Goal: Transaction & Acquisition: Book appointment/travel/reservation

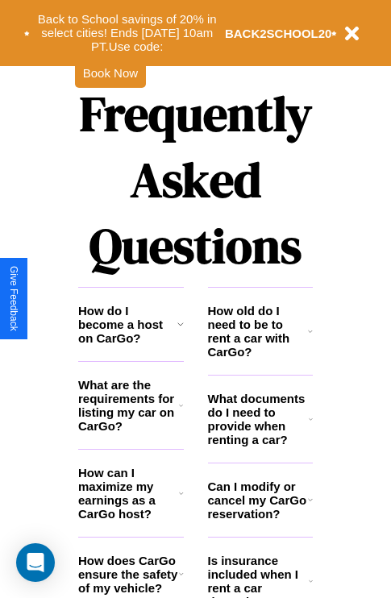
scroll to position [1951, 0]
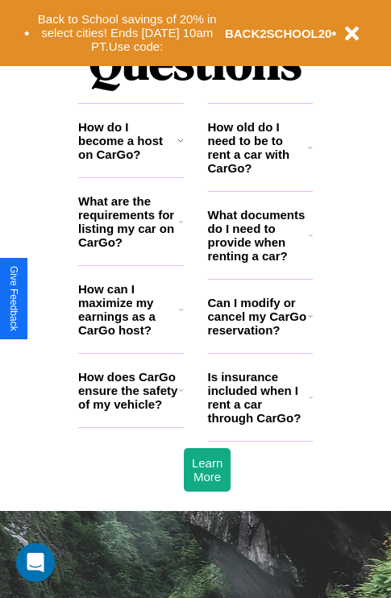
click at [130, 411] on h3 "How does CarGo ensure the safety of my vehicle?" at bounding box center [128, 390] width 101 height 41
click at [130, 161] on h3 "How do I become a host on CarGo?" at bounding box center [127, 140] width 99 height 41
click at [259, 337] on h3 "Can I modify or cancel my CarGo reservation?" at bounding box center [258, 316] width 100 height 41
click at [259, 261] on h3 "What documents do I need to provide when renting a car?" at bounding box center [258, 235] width 101 height 55
click at [126, 33] on button "Back to School savings of 20% in select cities! Ends [DATE] 10am PT. Use code:" at bounding box center [127, 33] width 195 height 50
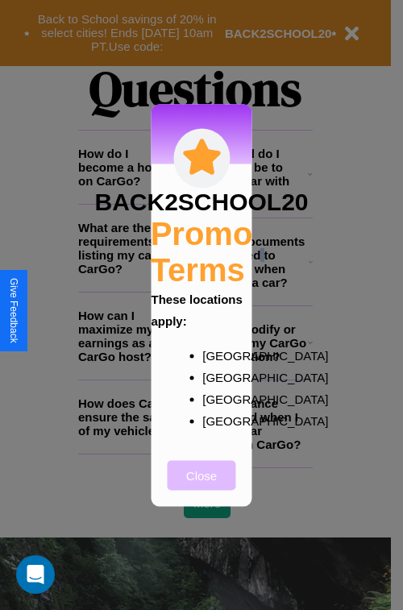
click at [201, 486] on button "Close" at bounding box center [202, 475] width 68 height 30
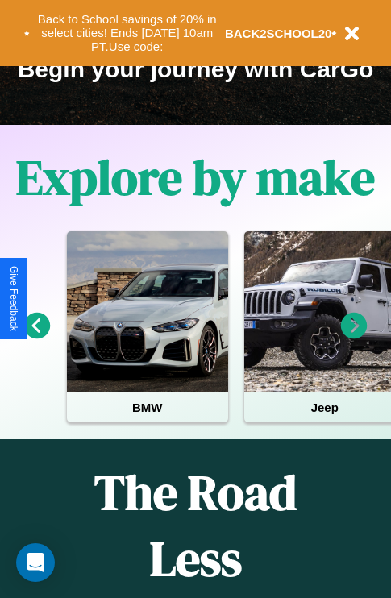
scroll to position [248, 0]
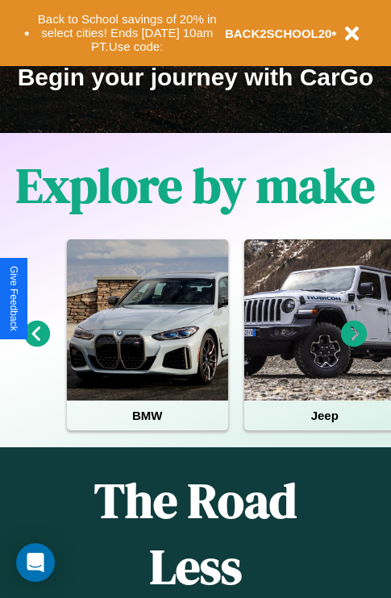
click at [354, 345] on icon at bounding box center [354, 334] width 27 height 27
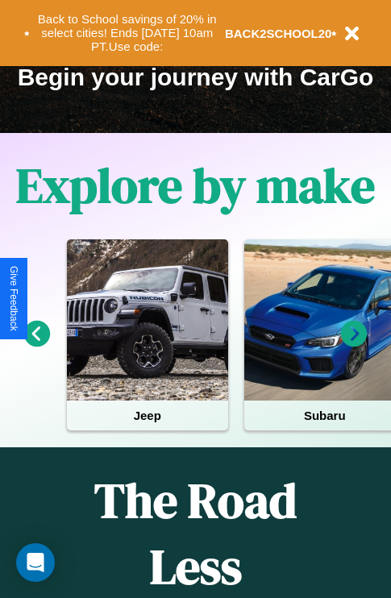
click at [354, 345] on icon at bounding box center [354, 334] width 27 height 27
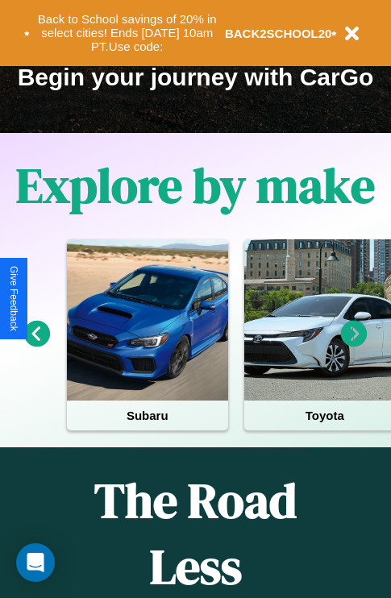
click at [354, 345] on icon at bounding box center [354, 334] width 27 height 27
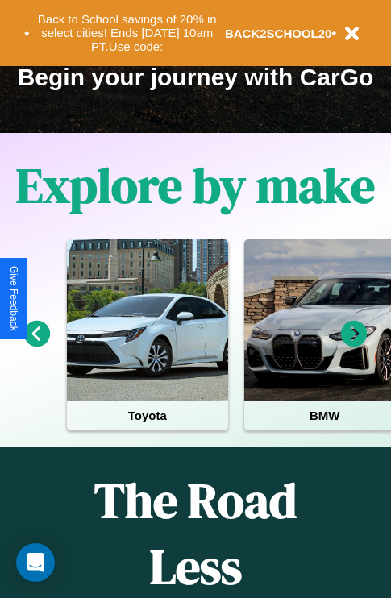
click at [354, 345] on icon at bounding box center [354, 334] width 27 height 27
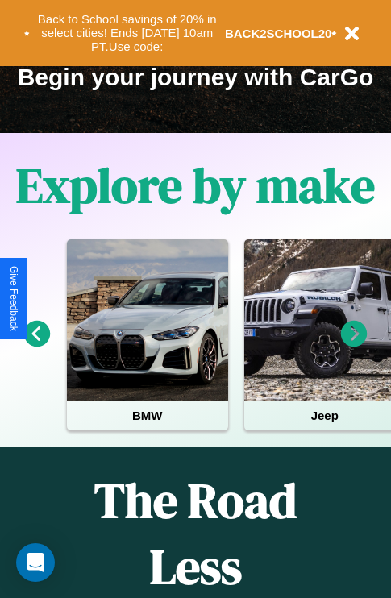
click at [354, 345] on icon at bounding box center [354, 334] width 27 height 27
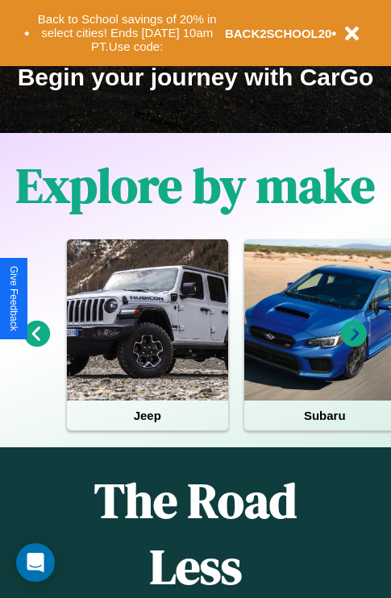
click at [354, 345] on icon at bounding box center [354, 334] width 27 height 27
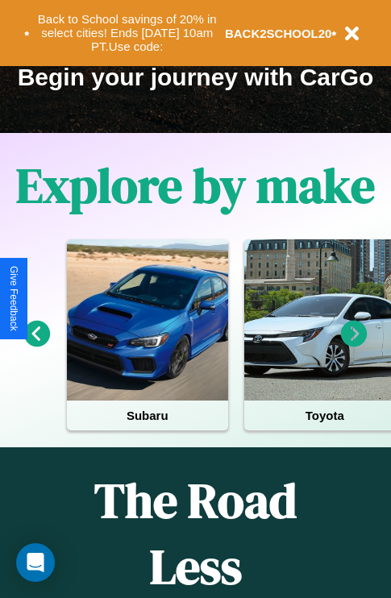
click at [354, 345] on icon at bounding box center [354, 334] width 27 height 27
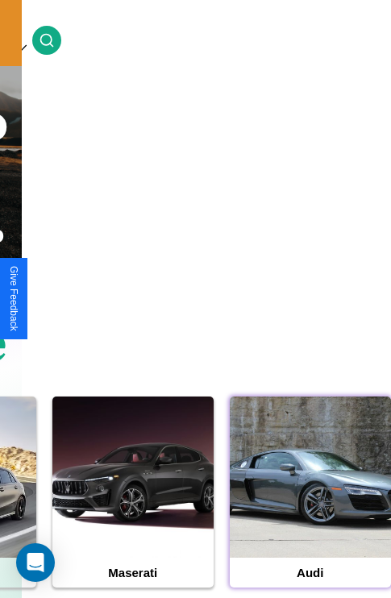
click at [309, 502] on div at bounding box center [310, 476] width 161 height 161
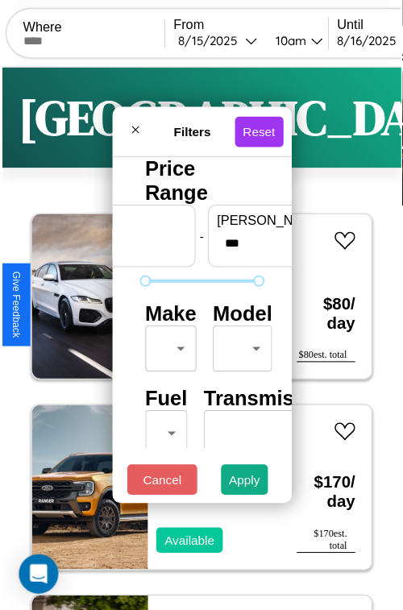
scroll to position [48, 0]
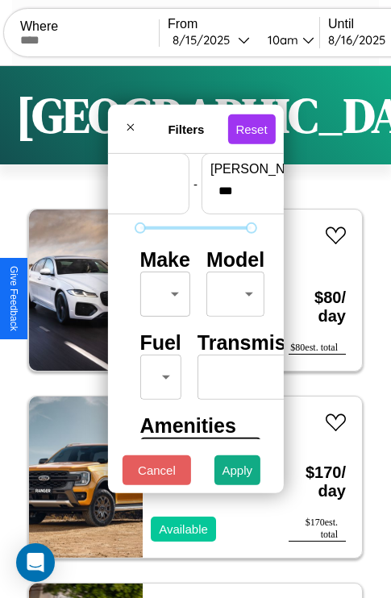
click at [162, 290] on body "CarGo Where From [DATE] 10am Until [DATE] 10am Become a Host Login Sign Up [GEO…" at bounding box center [195, 332] width 391 height 664
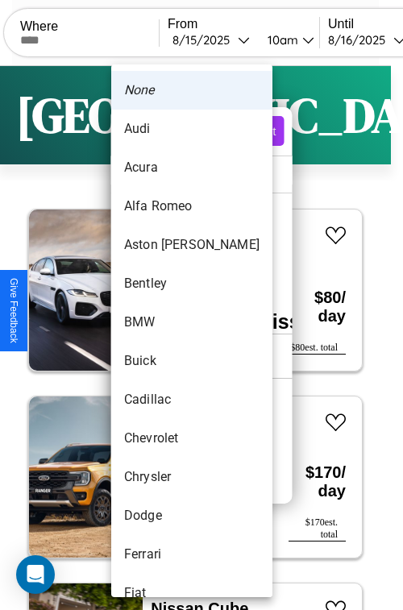
click at [161, 168] on li "Acura" at bounding box center [191, 167] width 161 height 39
type input "*****"
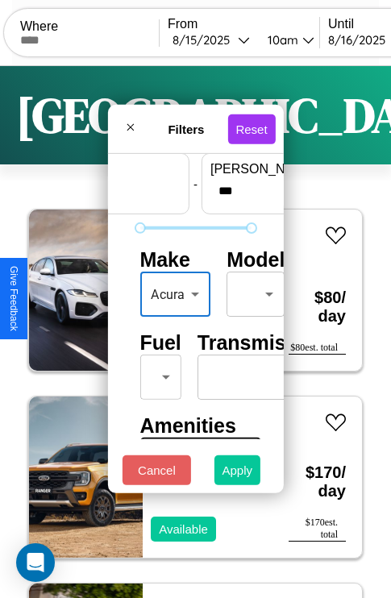
click at [238, 474] on button "Apply" at bounding box center [237, 470] width 47 height 30
